Goal: Transaction & Acquisition: Purchase product/service

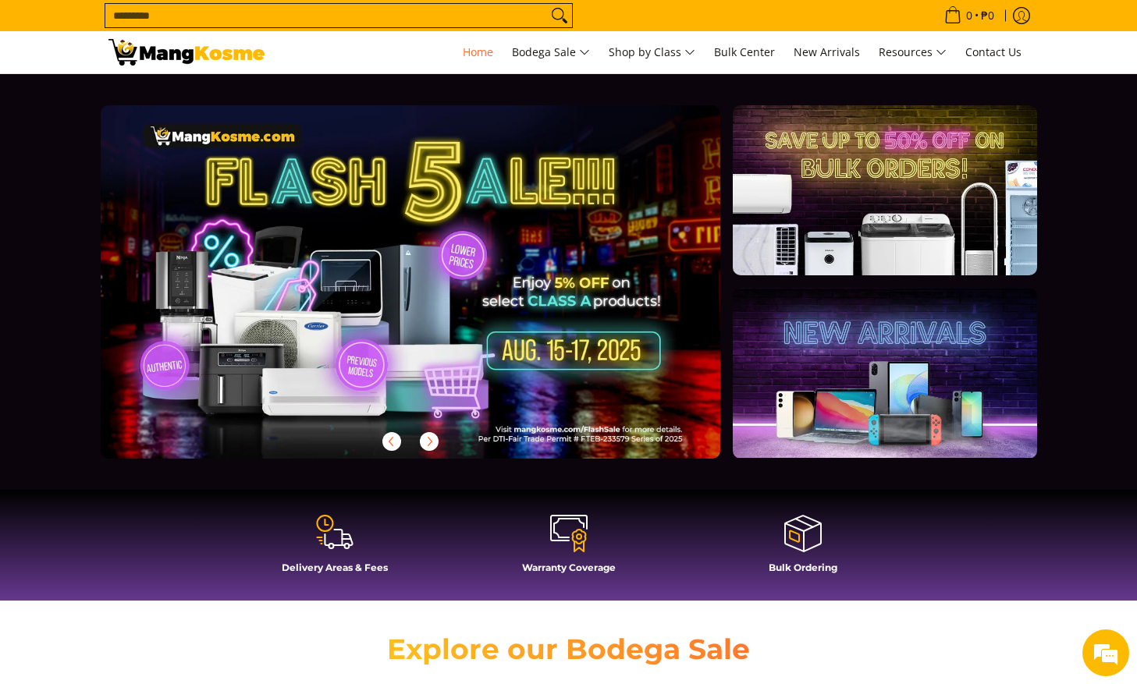
click at [346, 549] on icon at bounding box center [346, 546] width 5 height 5
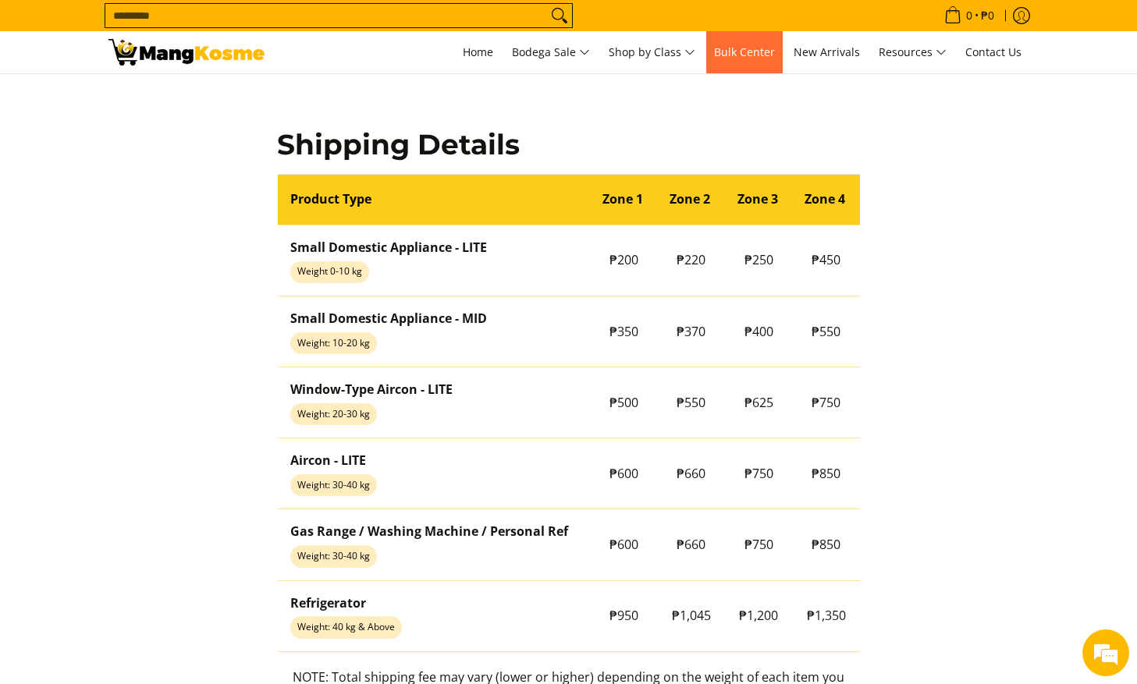
click at [728, 57] on span "Bulk Center" at bounding box center [744, 51] width 61 height 15
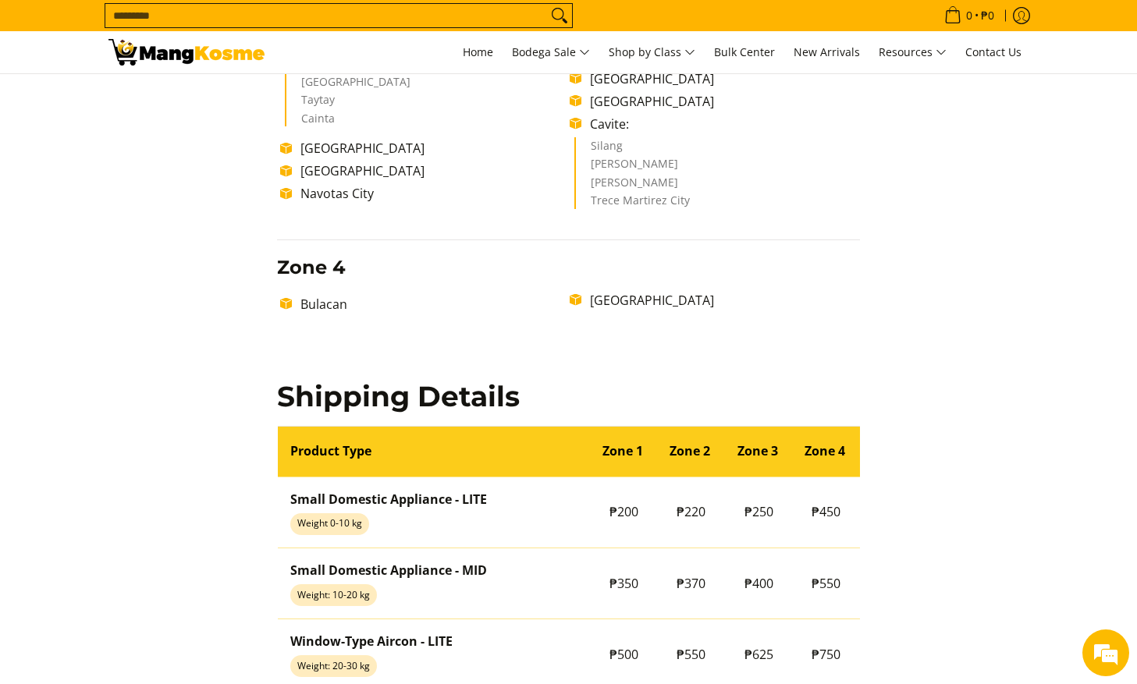
scroll to position [624, 0]
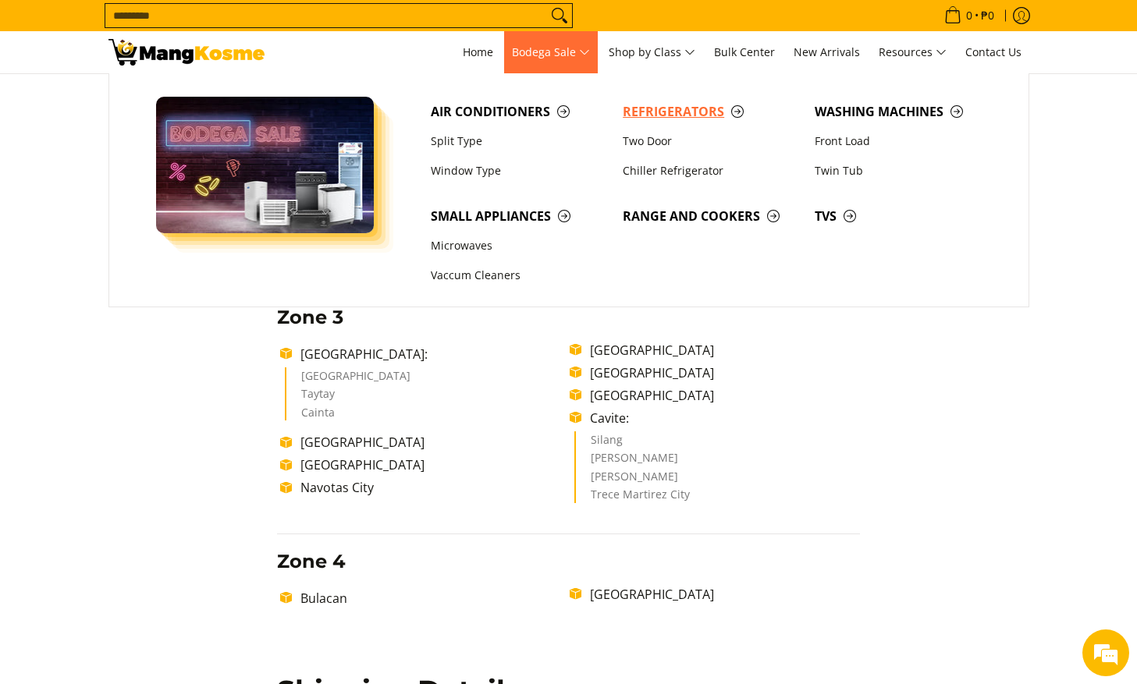
click at [656, 108] on span "Refrigerators" at bounding box center [711, 112] width 176 height 20
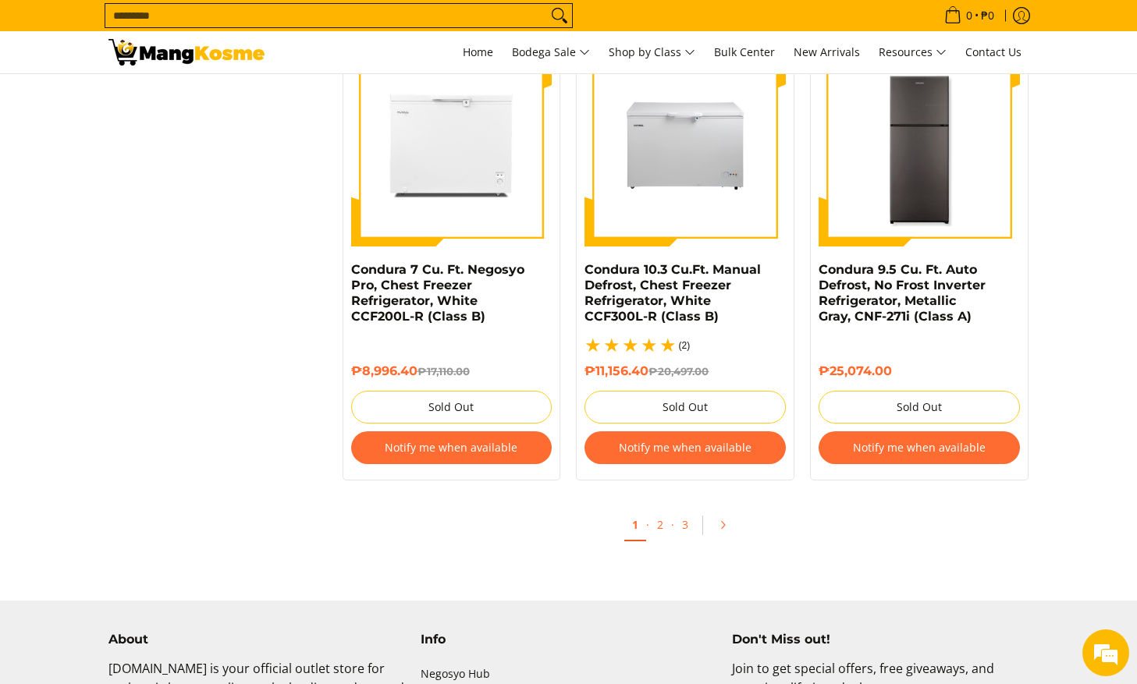
scroll to position [3278, 0]
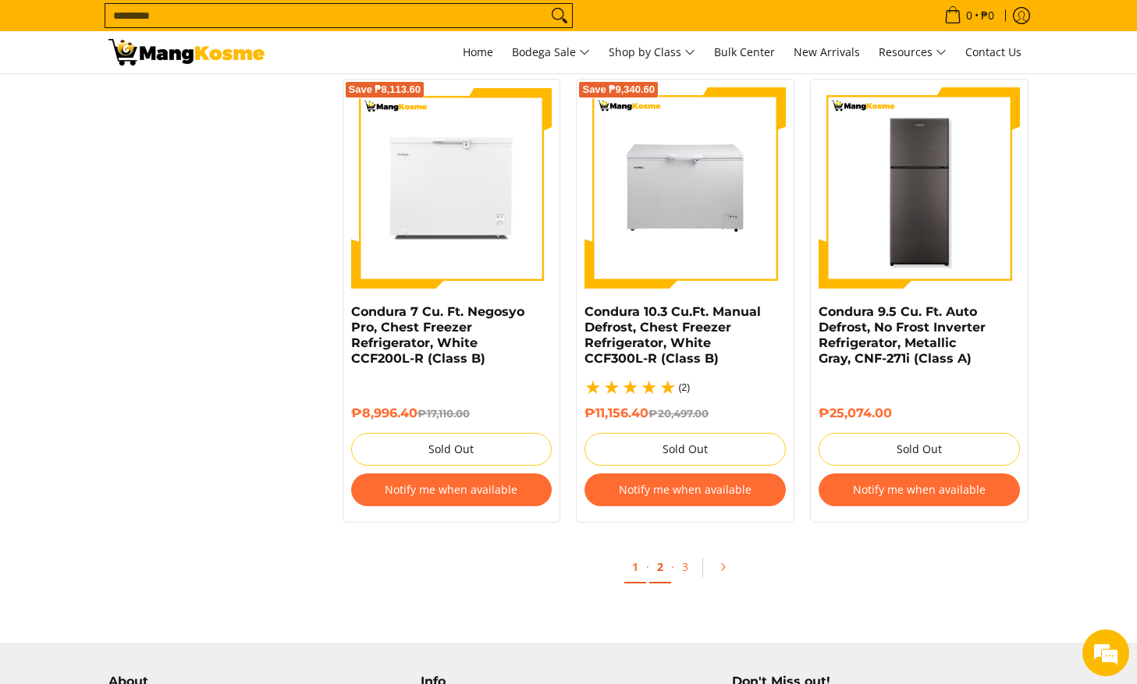
click at [659, 565] on link "2" at bounding box center [660, 568] width 22 height 32
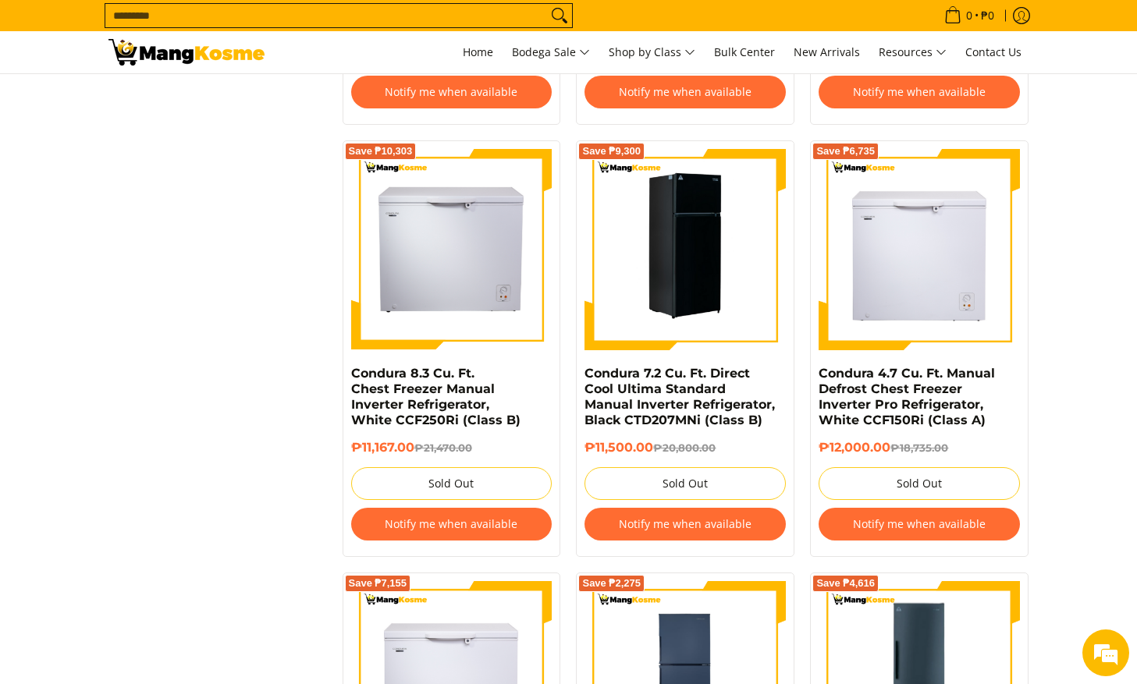
scroll to position [1483, 0]
